Goal: Task Accomplishment & Management: Use online tool/utility

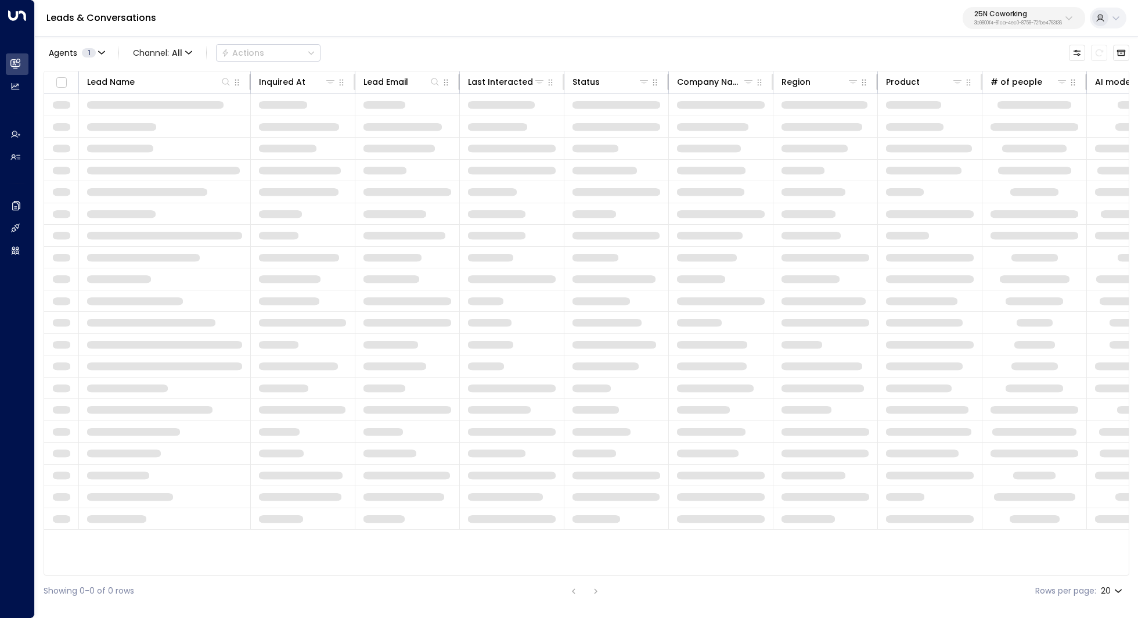
click at [1042, 25] on p "3b9800f4-81ca-4ec0-8758-72fbe4763f36" at bounding box center [1018, 23] width 88 height 5
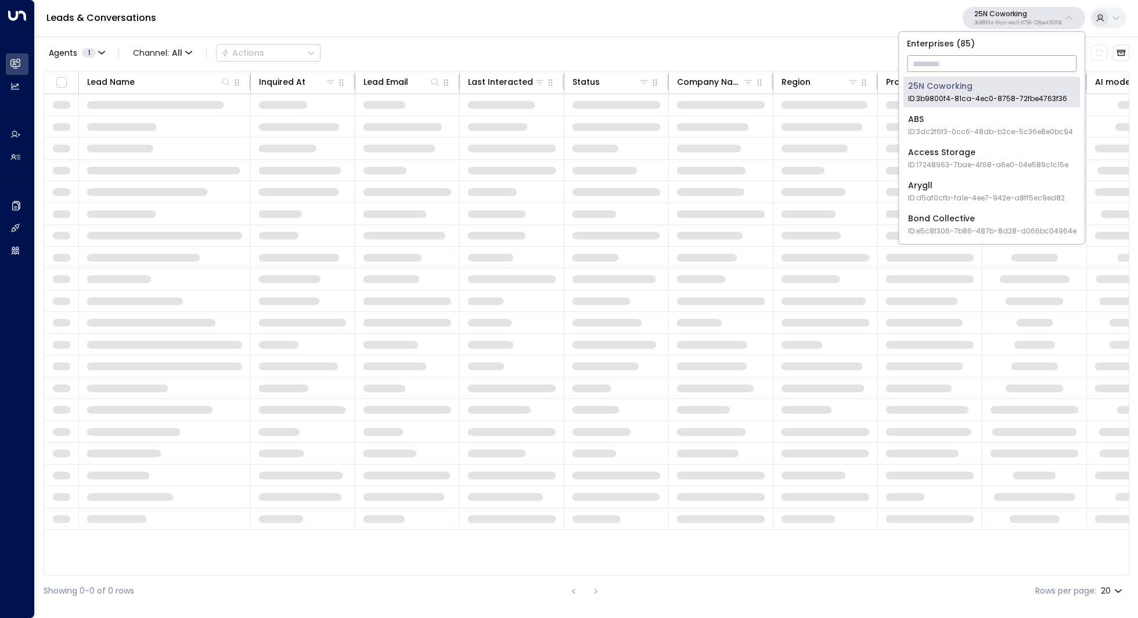
click at [991, 63] on input "text" at bounding box center [992, 63] width 170 height 21
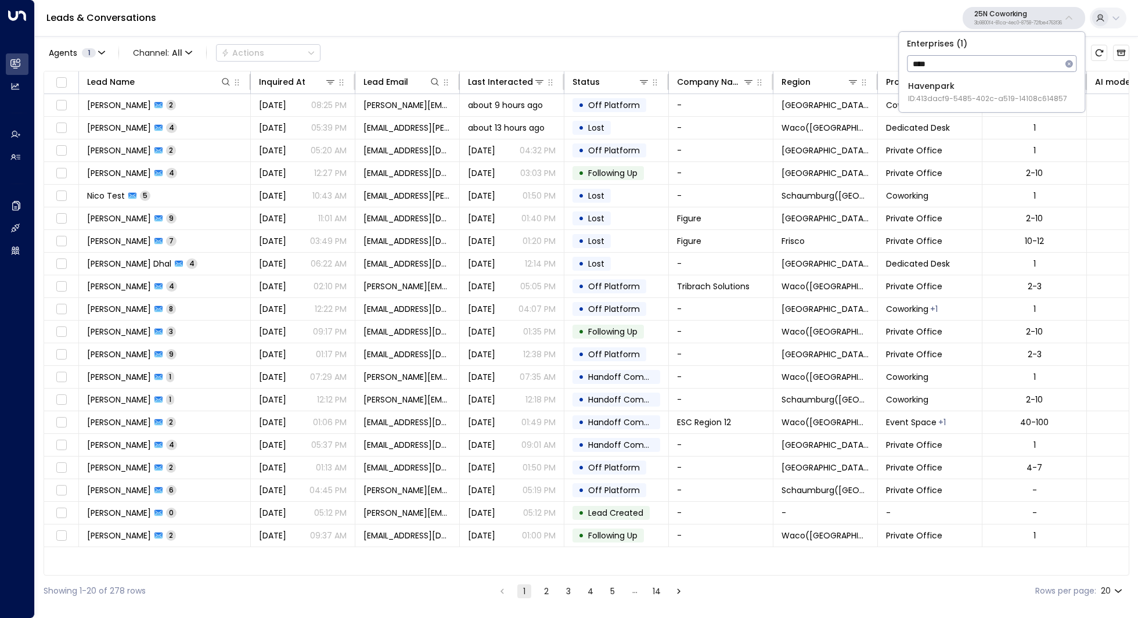
type input "****"
click at [987, 87] on div "Havenpark ID: 413dacf9-5485-402c-a519-14108c614857" at bounding box center [987, 92] width 159 height 24
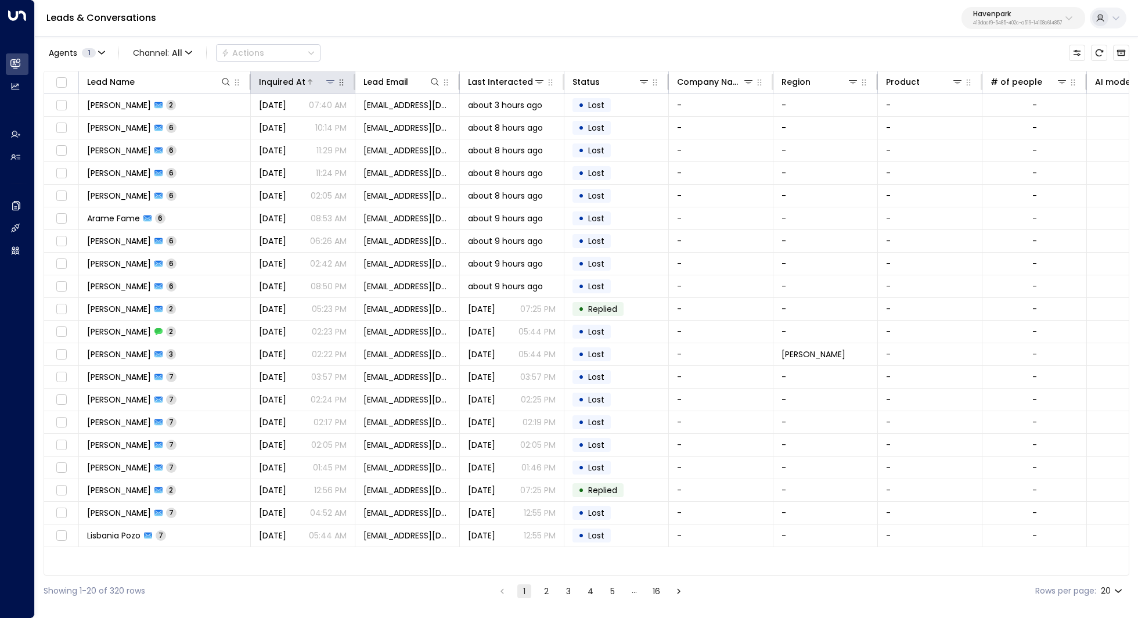
click at [330, 82] on icon at bounding box center [330, 81] width 9 height 9
click at [311, 82] on icon at bounding box center [310, 81] width 7 height 7
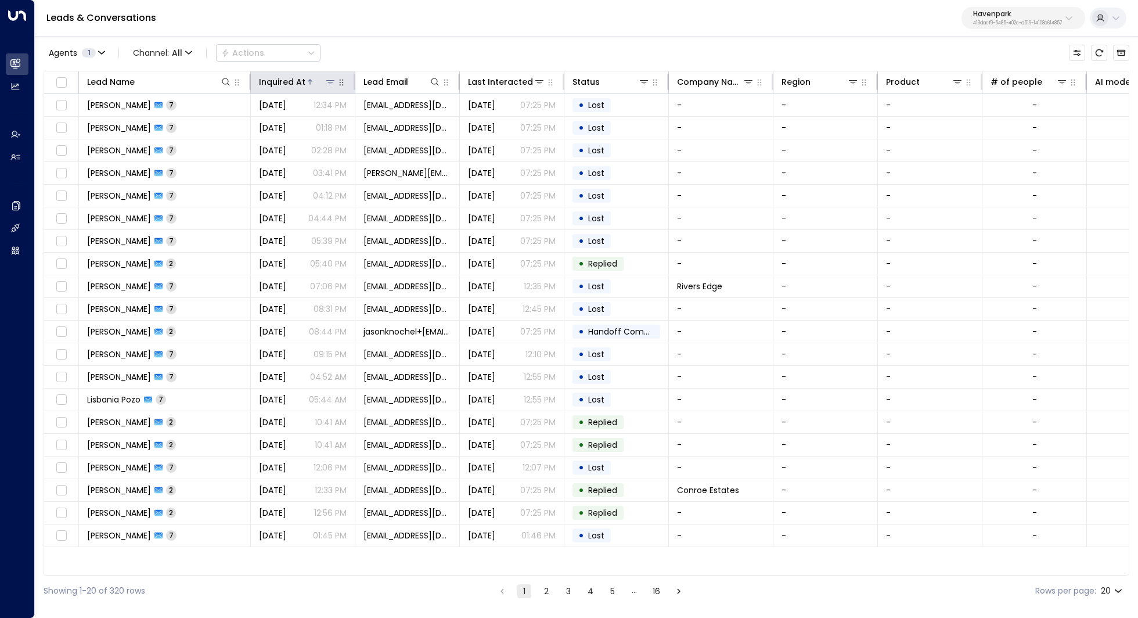
click at [308, 82] on icon at bounding box center [310, 81] width 5 height 5
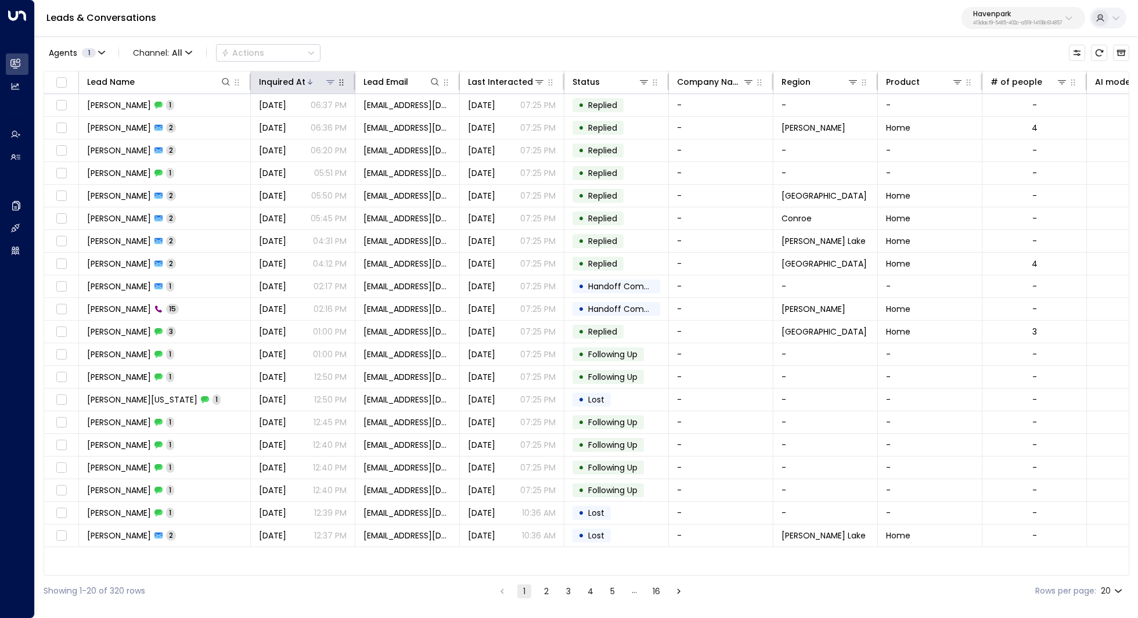
click at [307, 84] on icon at bounding box center [310, 81] width 7 height 7
